Goal: Obtain resource: Download file/media

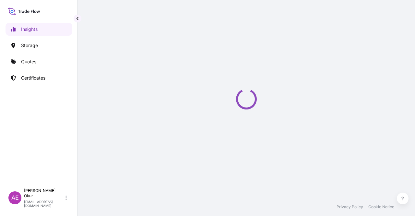
select select "2025"
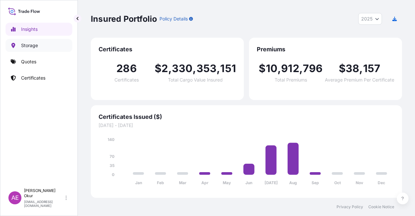
click at [35, 66] on link "Quotes" at bounding box center [39, 61] width 67 height 13
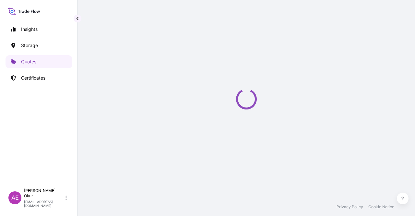
click at [22, 78] on p "Certificates" at bounding box center [33, 78] width 24 height 6
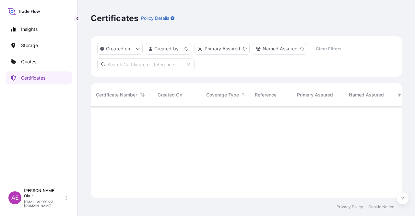
scroll to position [90, 306]
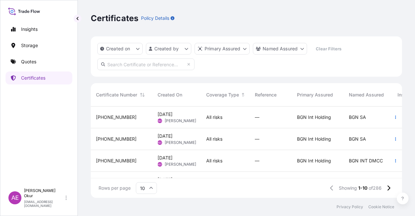
click at [157, 62] on input "text" at bounding box center [145, 64] width 97 height 12
paste input "[PHONE_NUMBER]"
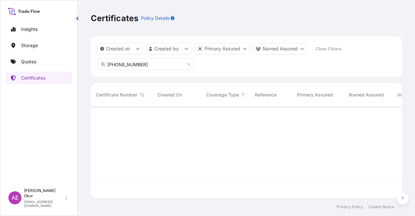
scroll to position [110, 306]
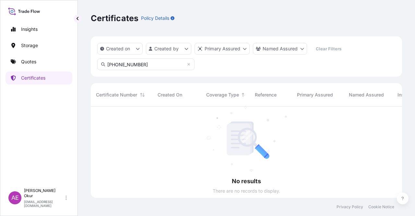
drag, startPoint x: 143, startPoint y: 64, endPoint x: 62, endPoint y: 63, distance: 80.7
click at [94, 62] on div "Created on Created by Primary Assured Named Assured Clear Filters [PHONE_NUMBER]" at bounding box center [246, 56] width 311 height 40
paste input "251"
type input "[PHONE_NUMBER]"
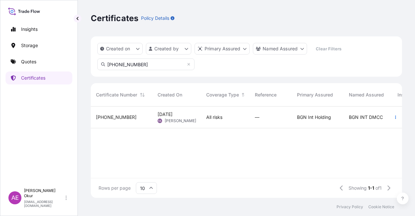
click at [173, 122] on span "[PERSON_NAME]" at bounding box center [180, 120] width 31 height 5
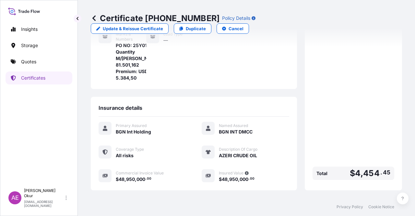
scroll to position [170, 0]
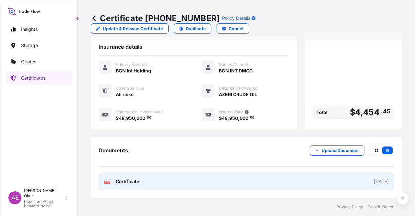
click at [115, 181] on div "PDF Certificate" at bounding box center [121, 181] width 35 height 6
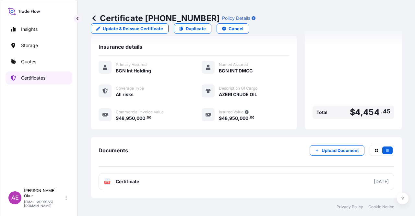
click at [23, 79] on p "Certificates" at bounding box center [33, 78] width 24 height 6
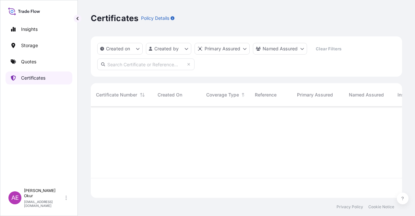
scroll to position [90, 306]
click at [149, 72] on div "Created on Created by Primary Assured Named Assured Clear Filters" at bounding box center [246, 56] width 311 height 40
click at [149, 63] on input "text" at bounding box center [145, 64] width 97 height 12
paste input "[PHONE_NUMBER]"
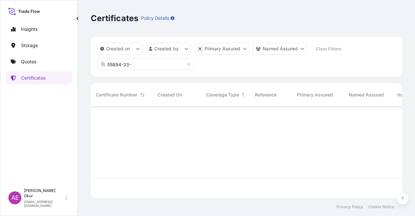
click at [152, 64] on input "55894-33-" at bounding box center [145, 64] width 97 height 12
type input "55894"
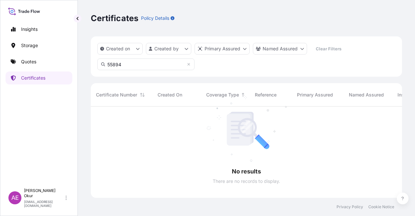
scroll to position [110, 306]
